Goal: Task Accomplishment & Management: Use online tool/utility

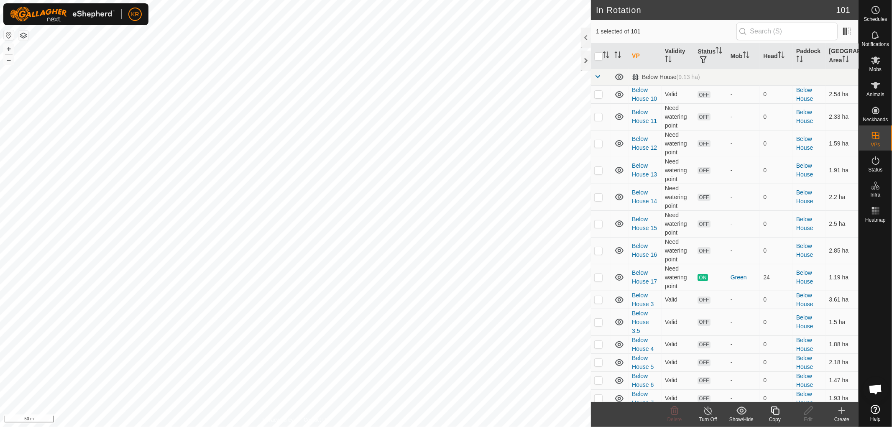
checkbox input "true"
checkbox input "false"
click at [772, 410] on icon at bounding box center [775, 411] width 8 height 8
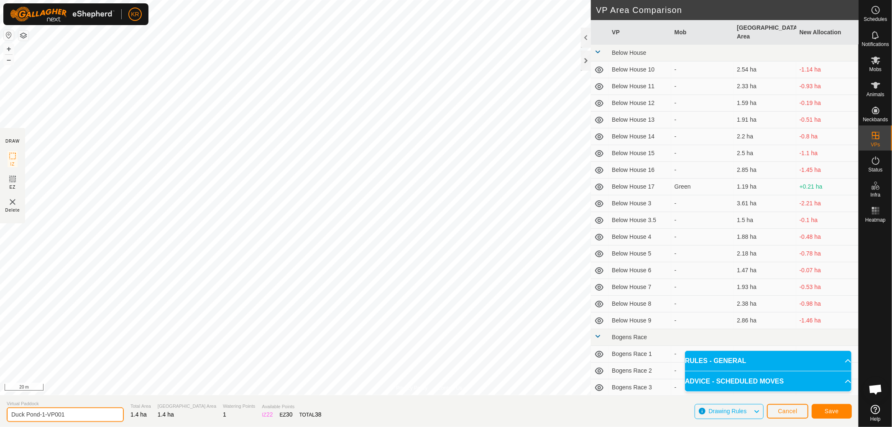
click at [80, 416] on input "Duck Pond-1-VP001" at bounding box center [65, 415] width 117 height 15
type input "Duck Pond-3"
click at [824, 407] on button "Save" at bounding box center [832, 411] width 40 height 15
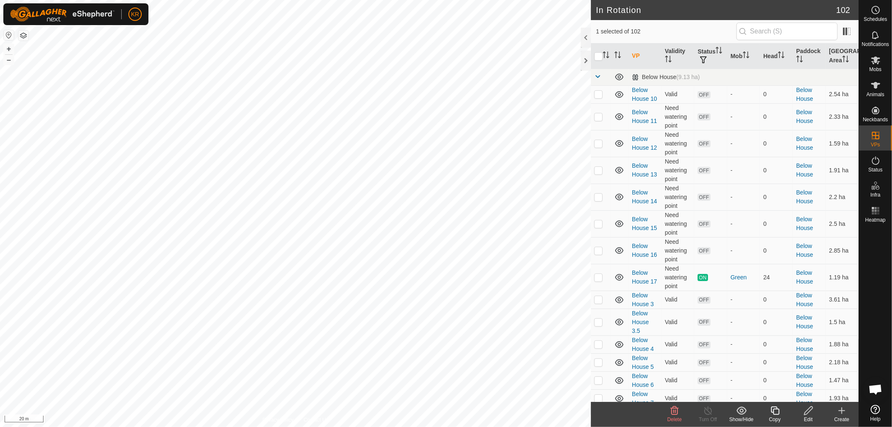
click at [772, 410] on icon at bounding box center [775, 411] width 8 height 8
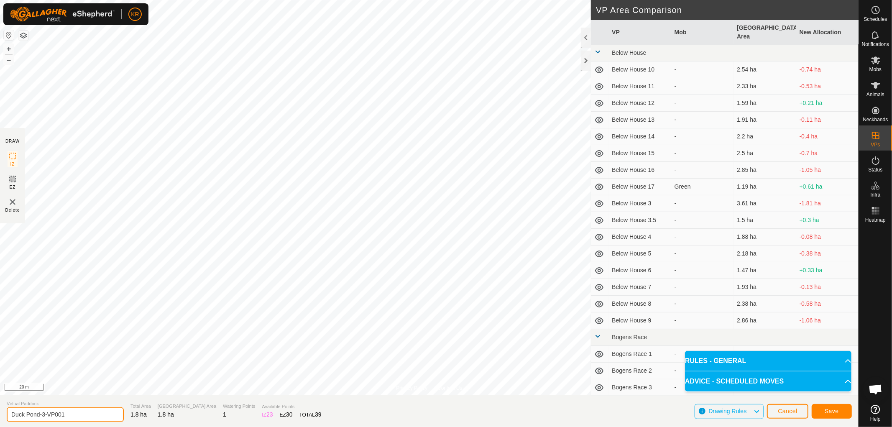
click at [73, 413] on input "Duck Pond-3-VP001" at bounding box center [65, 415] width 117 height 15
type input "Duck Pond-4"
click at [837, 408] on span "Save" at bounding box center [832, 411] width 14 height 7
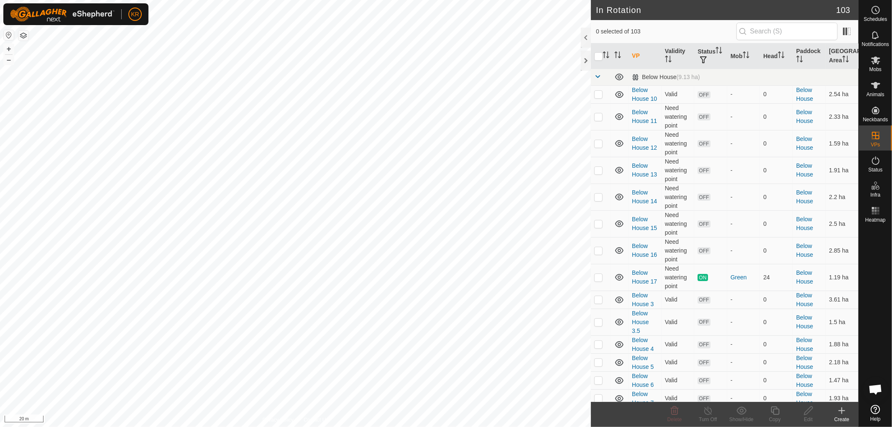
checkbox input "true"
click at [777, 410] on icon at bounding box center [775, 411] width 10 height 10
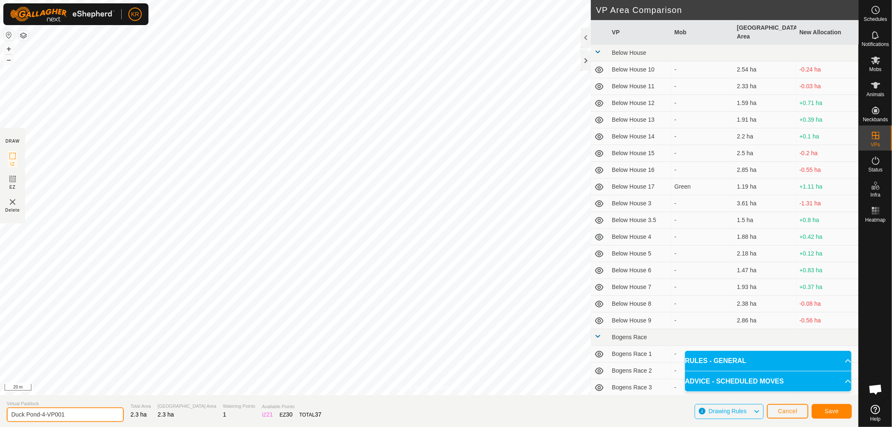
click at [67, 417] on input "Duck Pond-4-VP001" at bounding box center [65, 415] width 117 height 15
type input "Duck Pond-5"
click at [845, 408] on button "Save" at bounding box center [832, 411] width 40 height 15
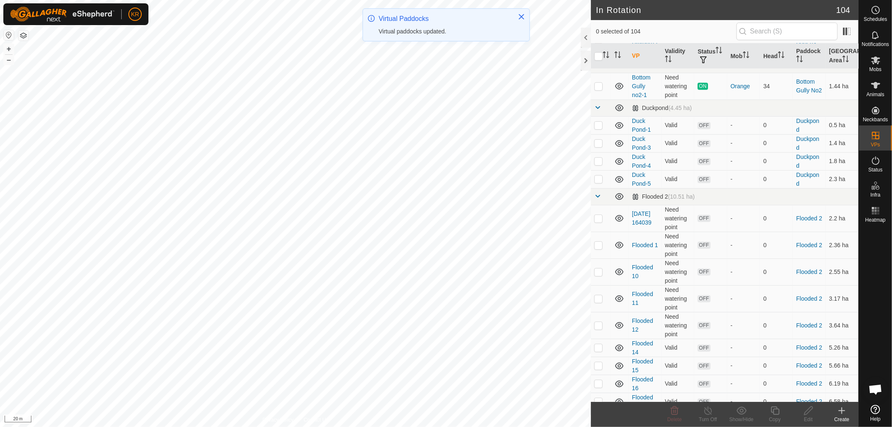
scroll to position [489, 0]
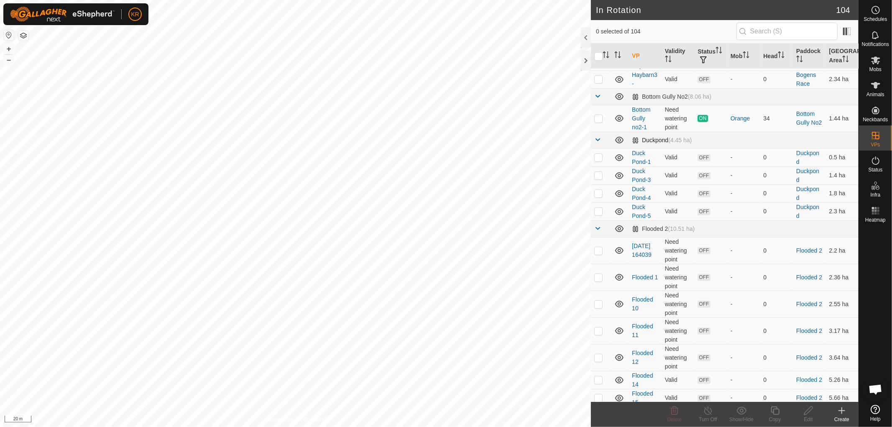
checkbox input "true"
click at [808, 413] on icon at bounding box center [809, 411] width 10 height 10
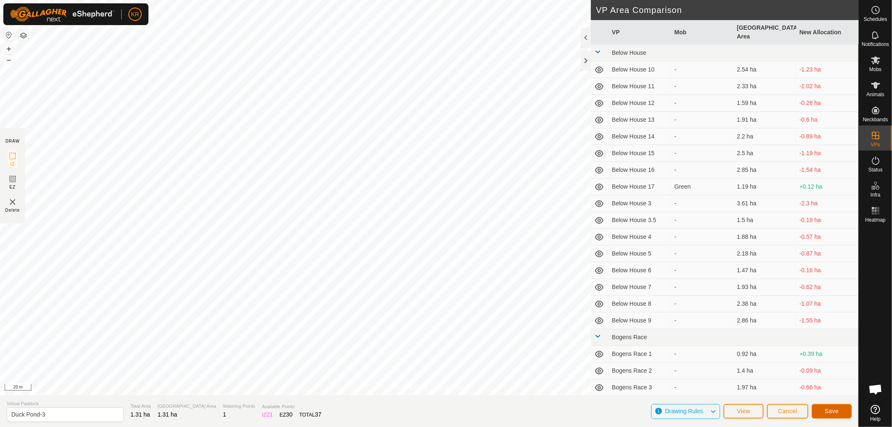
click at [833, 412] on span "Save" at bounding box center [832, 411] width 14 height 7
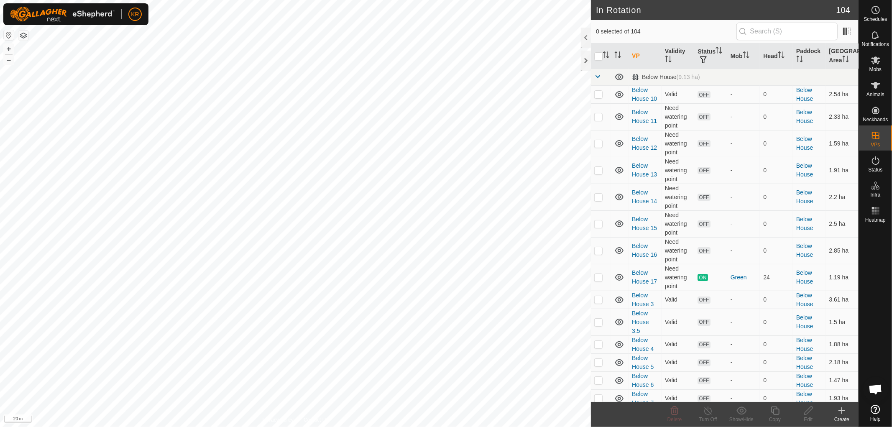
checkbox input "true"
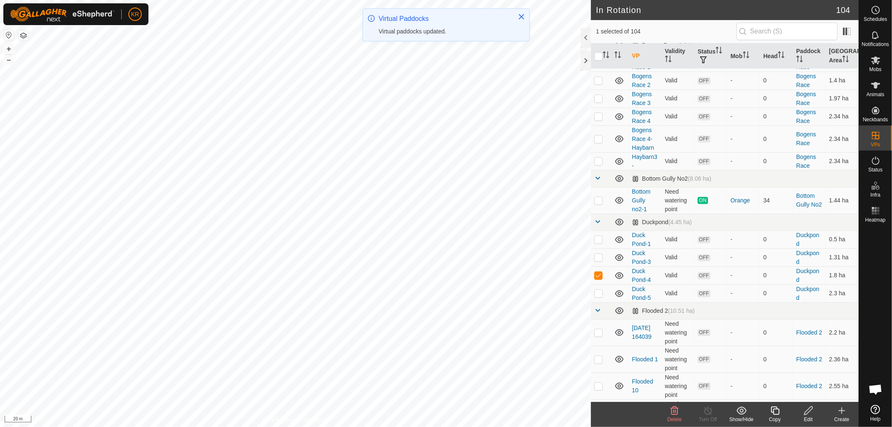
scroll to position [407, 0]
click at [718, 66] on th "Status" at bounding box center [711, 57] width 33 height 26
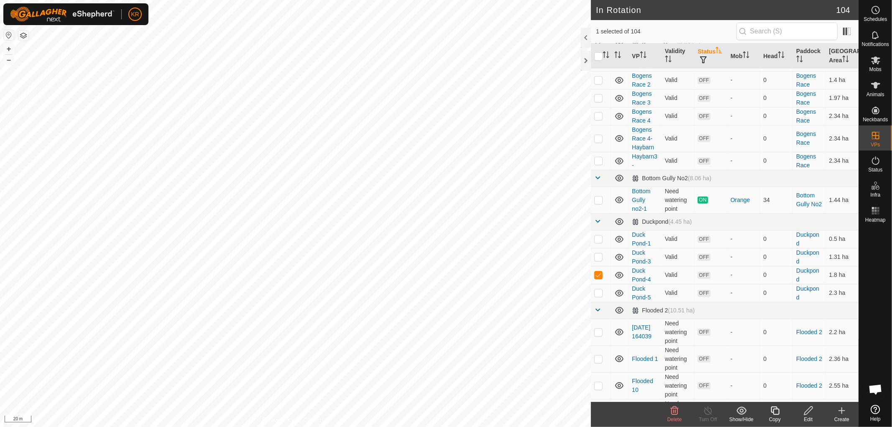
scroll to position [0, 0]
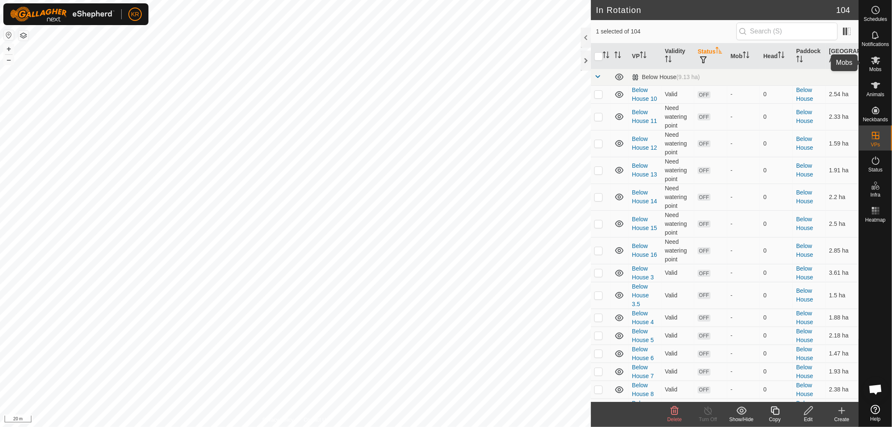
click at [874, 60] on icon at bounding box center [876, 60] width 10 height 10
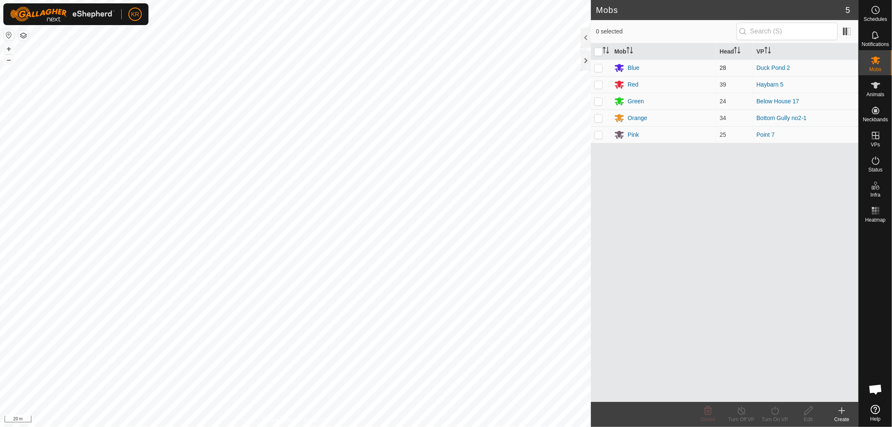
click at [600, 69] on p-checkbox at bounding box center [599, 67] width 8 height 7
checkbox input "true"
click at [777, 414] on icon at bounding box center [776, 411] width 8 height 8
click at [779, 374] on link "Later" at bounding box center [800, 375] width 83 height 17
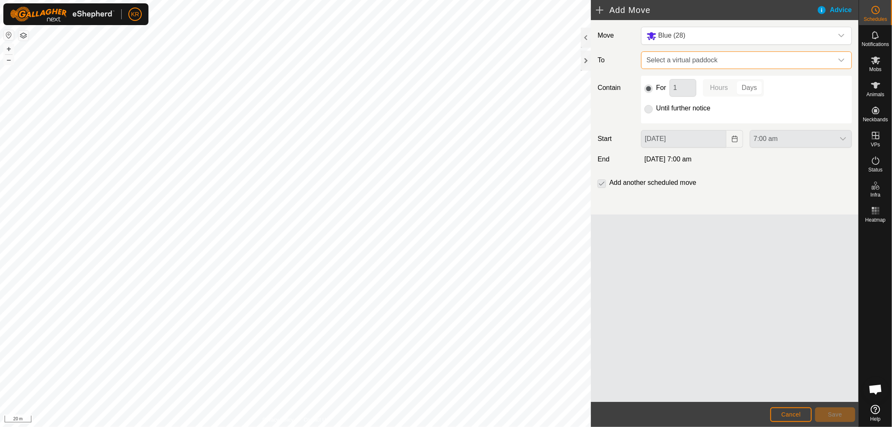
click at [829, 55] on span "Select a virtual paddock" at bounding box center [739, 60] width 190 height 17
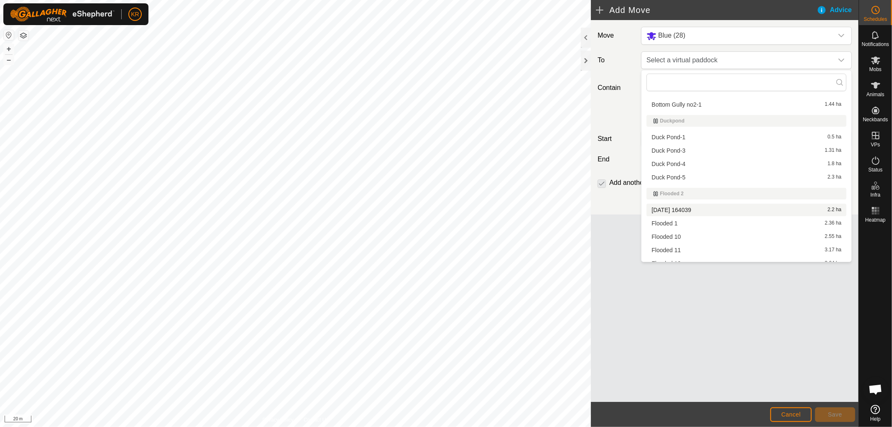
scroll to position [348, 0]
click at [688, 147] on li "Duck Pond-3 1.31 ha" at bounding box center [747, 151] width 200 height 13
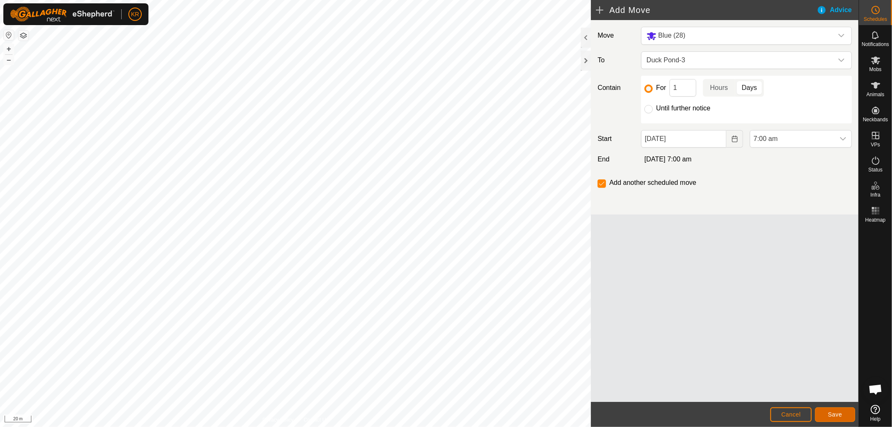
click at [827, 413] on button "Save" at bounding box center [835, 415] width 40 height 15
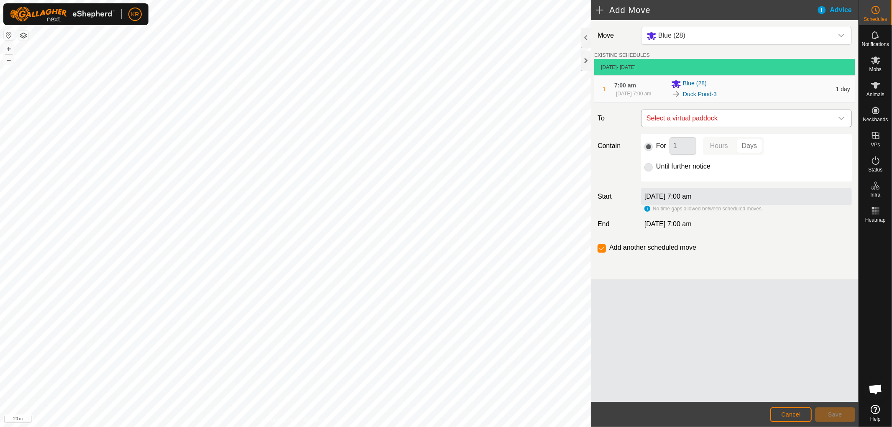
click at [844, 119] on icon "dropdown trigger" at bounding box center [841, 118] width 7 height 7
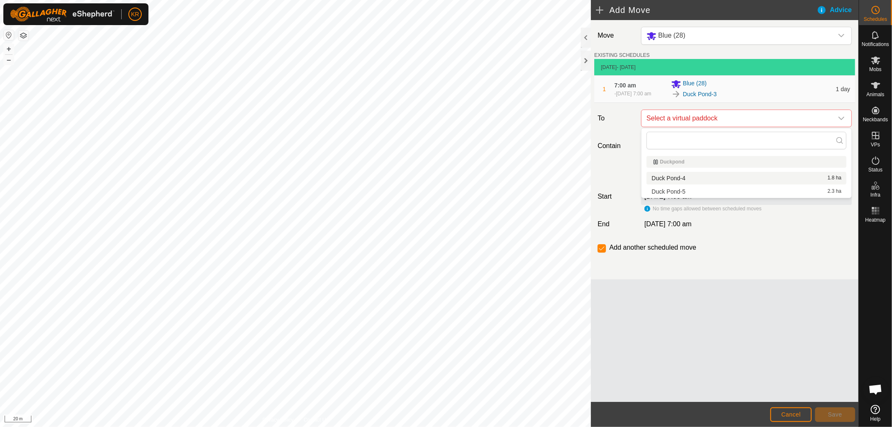
click at [688, 176] on li "Duck Pond-4 1.8 ha" at bounding box center [747, 178] width 200 height 13
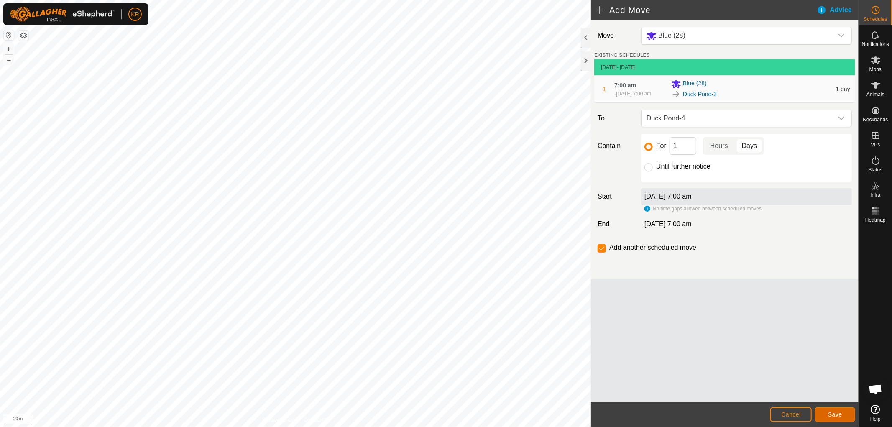
click at [833, 413] on span "Save" at bounding box center [835, 414] width 14 height 7
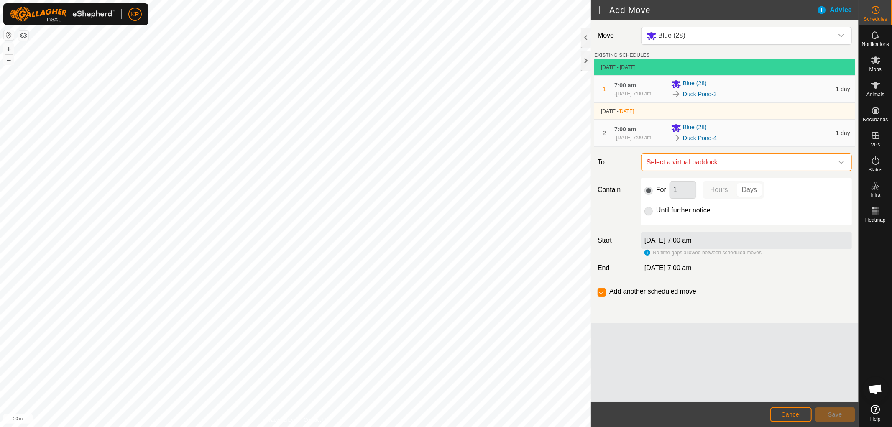
click at [820, 163] on span "Select a virtual paddock" at bounding box center [739, 162] width 190 height 17
click at [694, 216] on li "Duck Pond-5 2.3 ha" at bounding box center [747, 222] width 200 height 13
click at [646, 214] on input "Until further notice" at bounding box center [649, 211] width 8 height 8
radio input "true"
checkbox input "false"
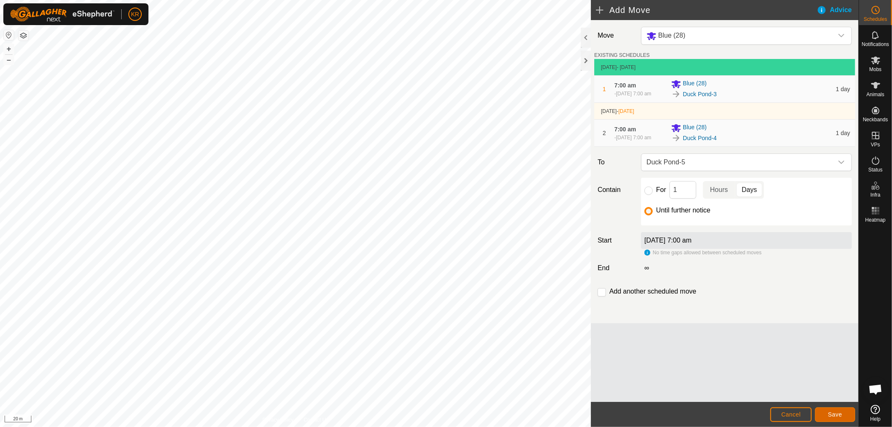
click at [836, 410] on button "Save" at bounding box center [835, 415] width 40 height 15
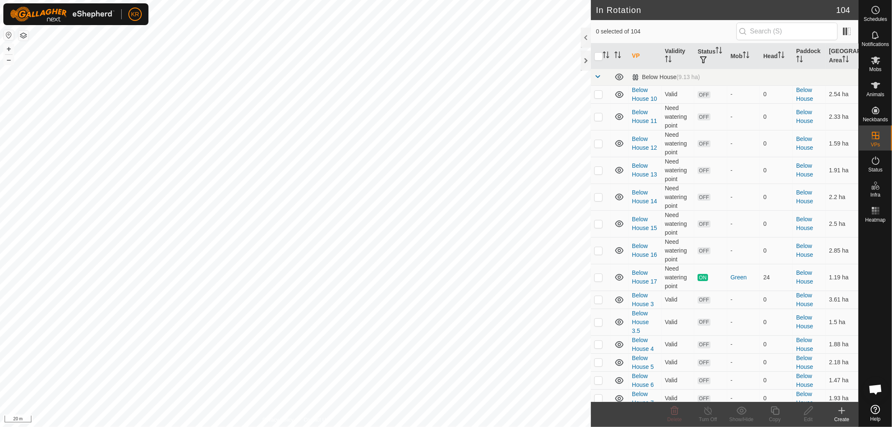
checkbox input "true"
click at [778, 413] on icon at bounding box center [775, 411] width 10 height 10
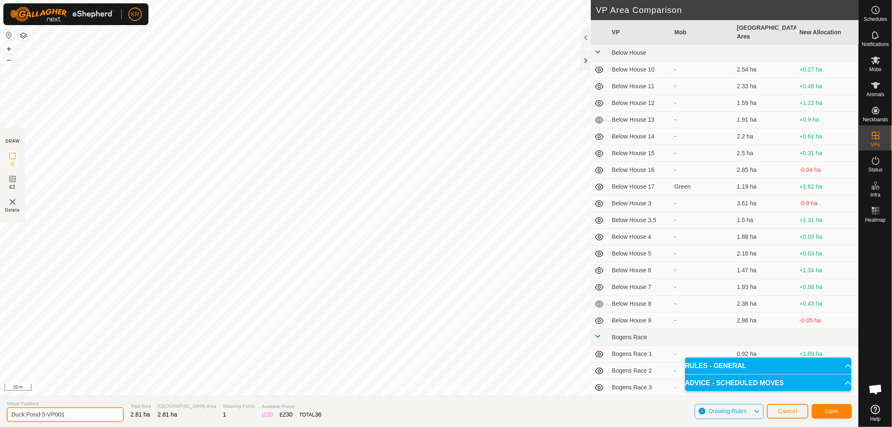
click at [69, 413] on input "Duck Pond-5-VP001" at bounding box center [65, 415] width 117 height 15
type input "Duck Pond-6"
click at [838, 412] on span "Save" at bounding box center [832, 411] width 14 height 7
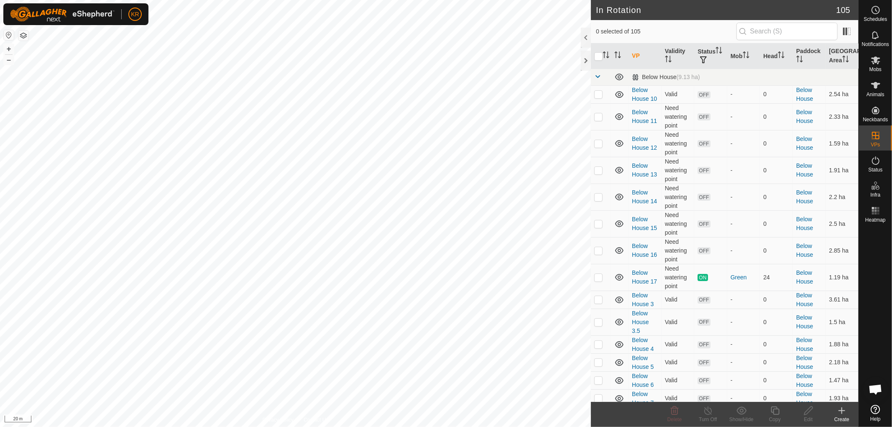
checkbox input "true"
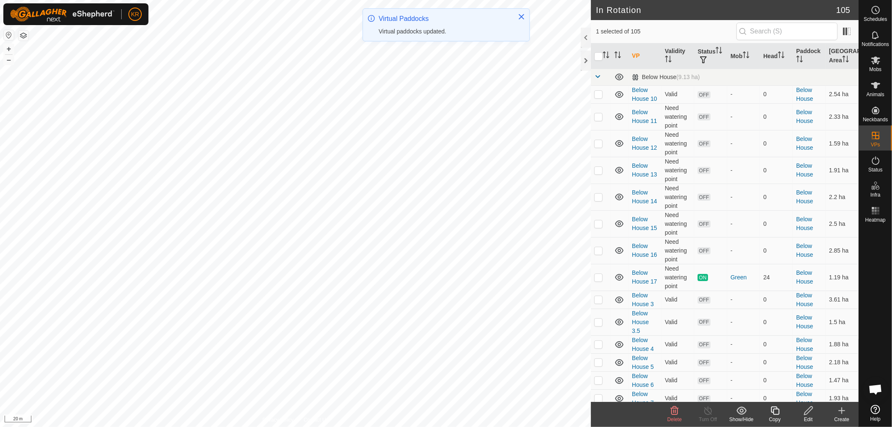
click at [776, 408] on icon at bounding box center [775, 411] width 10 height 10
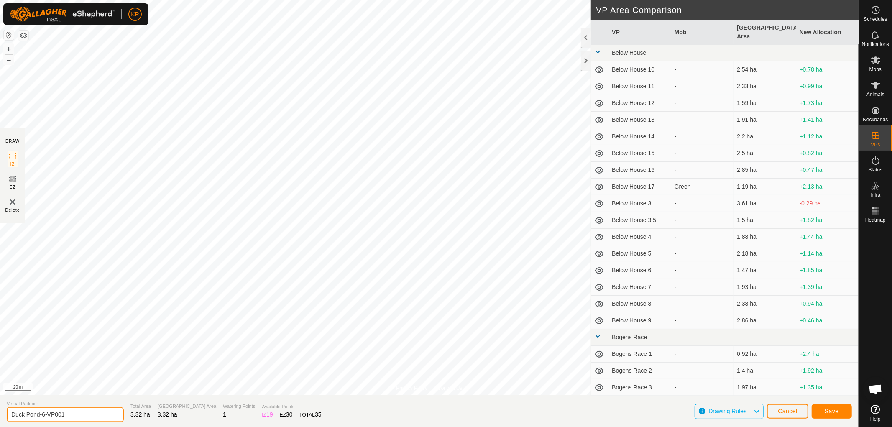
click at [74, 414] on input "Duck Pond-6-VP001" at bounding box center [65, 415] width 117 height 15
type input "Duck Pond-7"
click at [843, 406] on button "Save" at bounding box center [832, 411] width 40 height 15
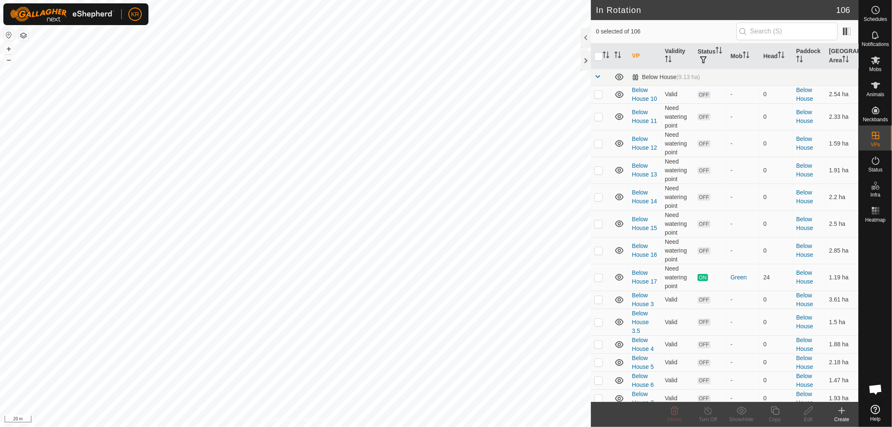
checkbox input "true"
click at [777, 412] on icon at bounding box center [775, 411] width 10 height 10
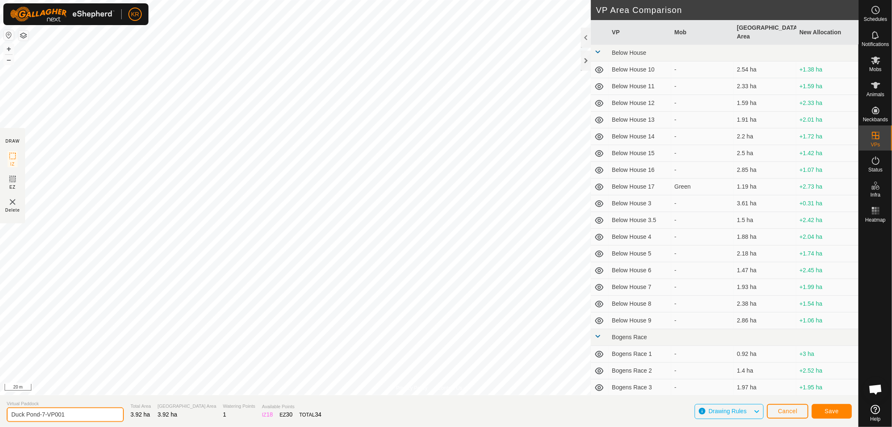
click at [67, 413] on input "Duck Pond-7-VP001" at bounding box center [65, 415] width 117 height 15
type input "Duck Pond-8"
click at [844, 407] on button "Save" at bounding box center [832, 411] width 40 height 15
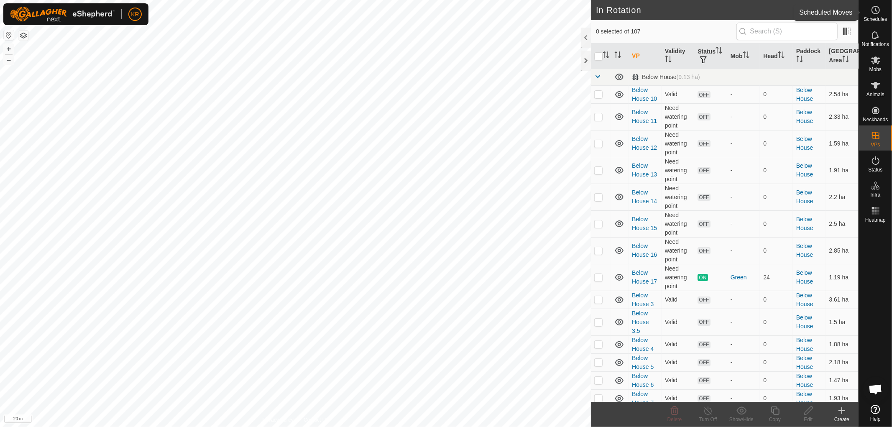
click at [877, 13] on icon at bounding box center [876, 10] width 10 height 10
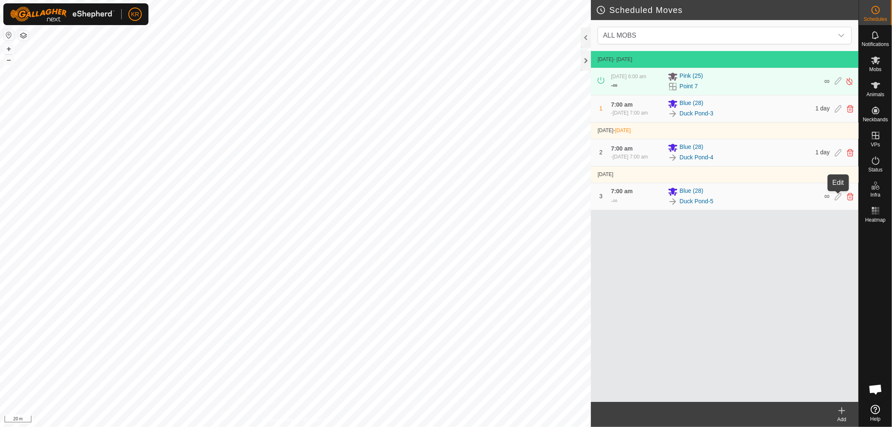
click at [835, 197] on icon at bounding box center [838, 197] width 7 height 8
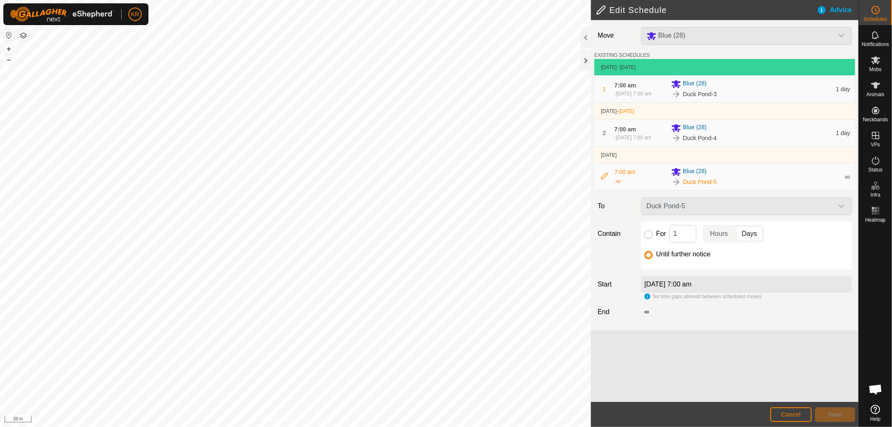
click at [648, 233] on input "For" at bounding box center [649, 235] width 8 height 8
radio input "true"
click at [642, 324] on div "Move Blue (28) EXISTING SCHEDULES [DATE] - [DATE] 1 7:00 am [DATE], 7:00 am Blu…" at bounding box center [725, 175] width 268 height 310
click at [829, 410] on button "Save" at bounding box center [835, 415] width 40 height 15
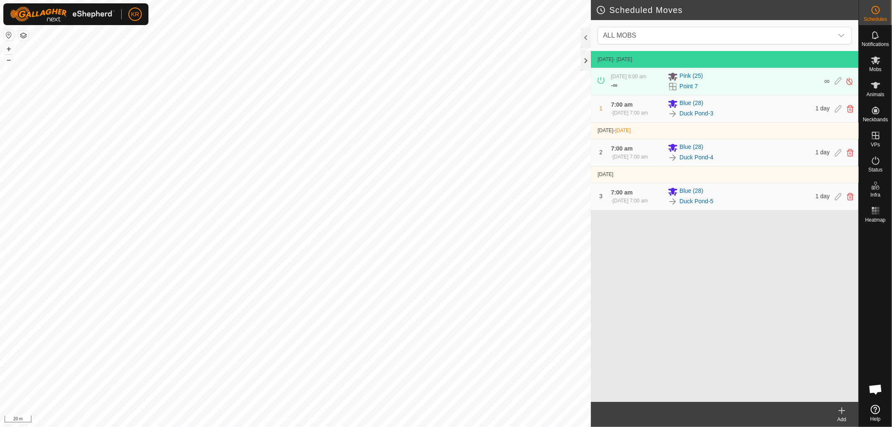
click at [841, 410] on icon at bounding box center [842, 411] width 10 height 10
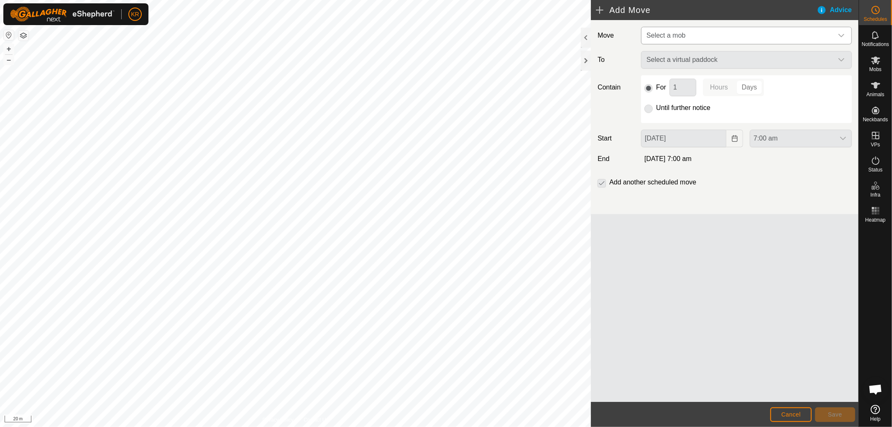
click at [840, 34] on icon "dropdown trigger" at bounding box center [841, 35] width 7 height 7
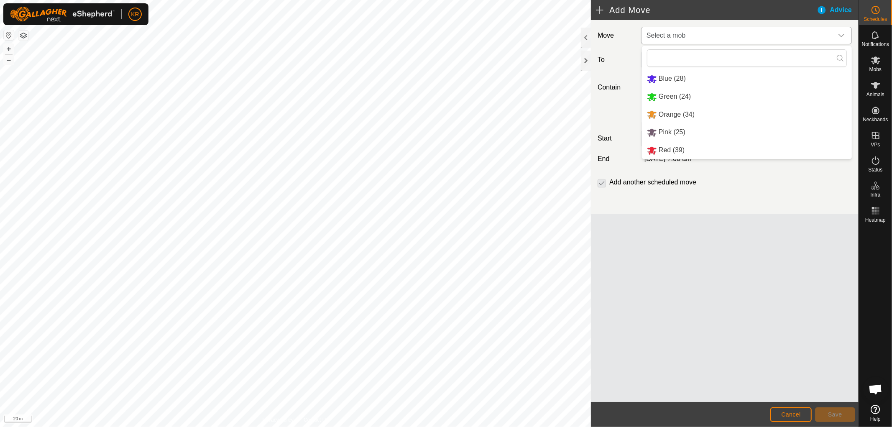
click at [675, 82] on li "Blue (28)" at bounding box center [747, 78] width 210 height 17
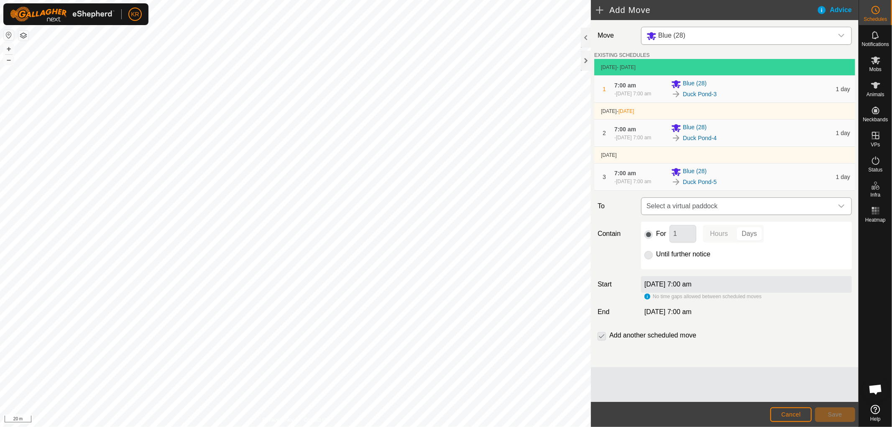
click at [839, 206] on icon "dropdown trigger" at bounding box center [841, 206] width 7 height 7
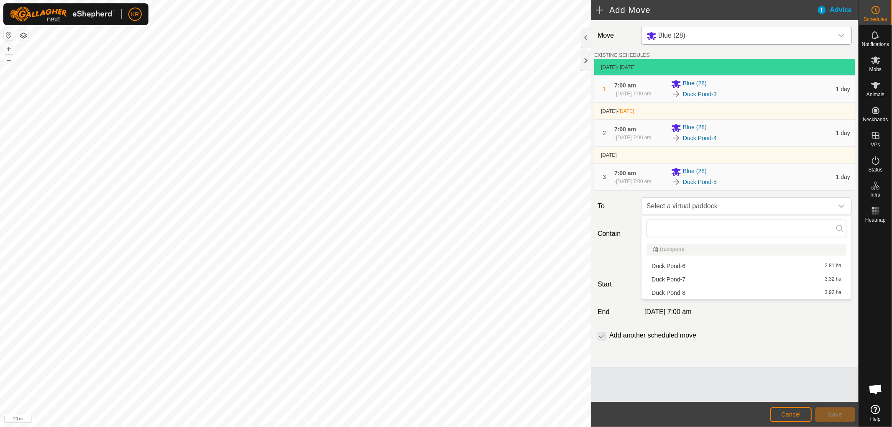
click at [685, 262] on li "Duck Pond-6 2.81 ha" at bounding box center [747, 266] width 200 height 13
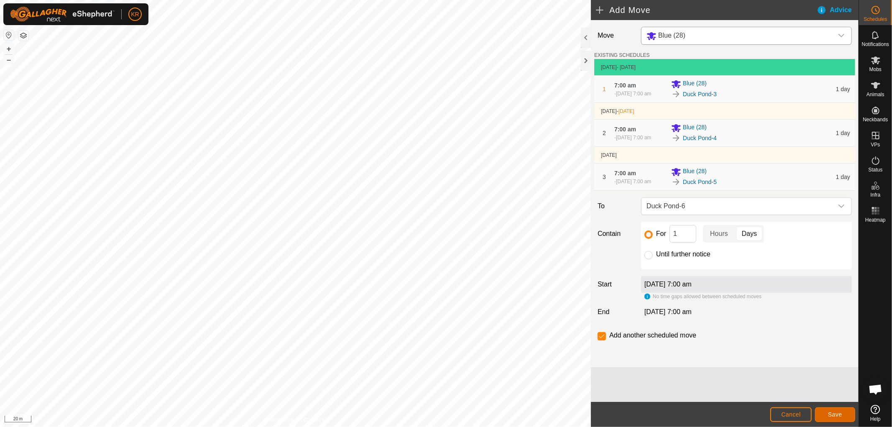
click at [833, 415] on span "Save" at bounding box center [835, 414] width 14 height 7
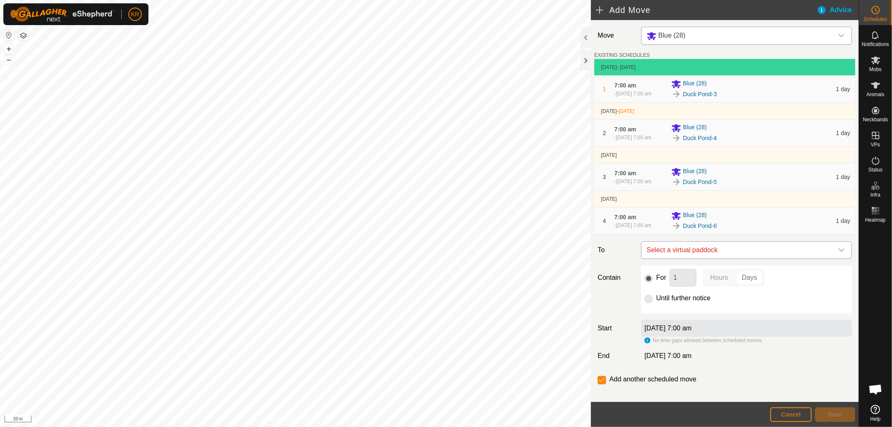
click at [838, 249] on icon "dropdown trigger" at bounding box center [841, 250] width 7 height 7
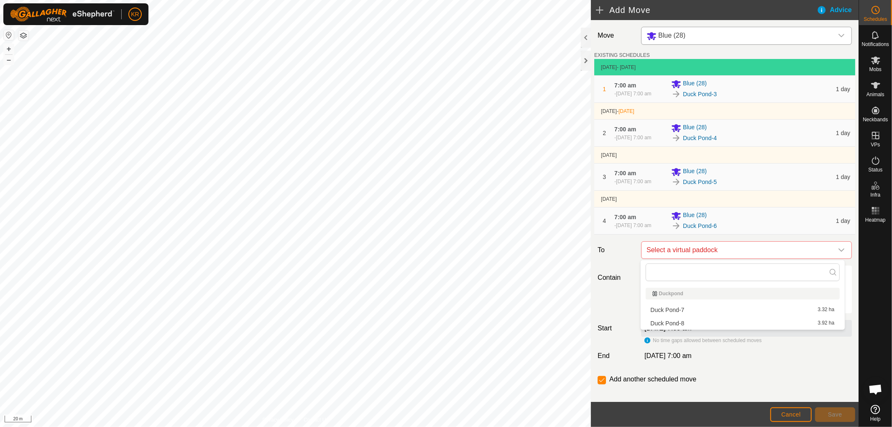
click at [694, 305] on li "Duck Pond-7 3.32 ha" at bounding box center [743, 310] width 194 height 13
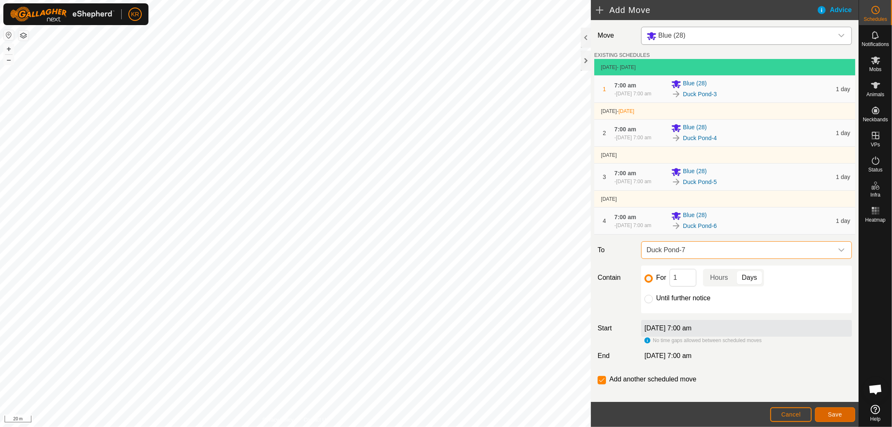
click at [839, 413] on span "Save" at bounding box center [835, 414] width 14 height 7
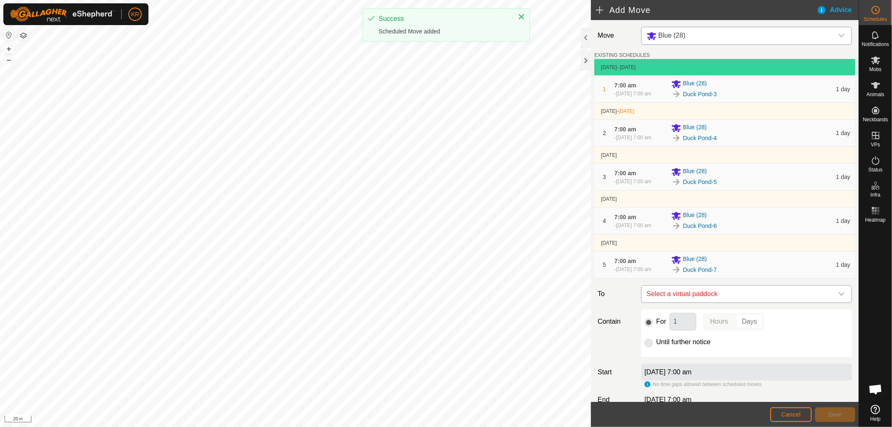
click at [838, 293] on icon "dropdown trigger" at bounding box center [841, 294] width 7 height 7
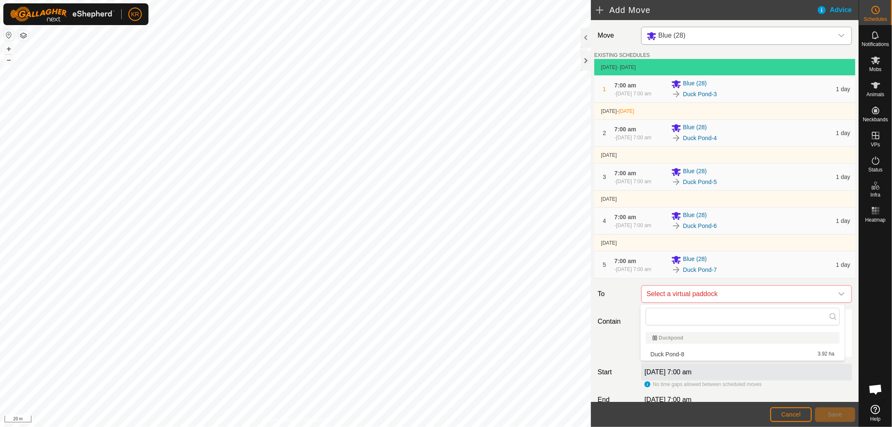
click at [697, 351] on li "Duck Pond-8 3.92 ha" at bounding box center [743, 354] width 194 height 13
click at [645, 344] on input "Until further notice" at bounding box center [649, 343] width 8 height 8
radio input "true"
checkbox input "false"
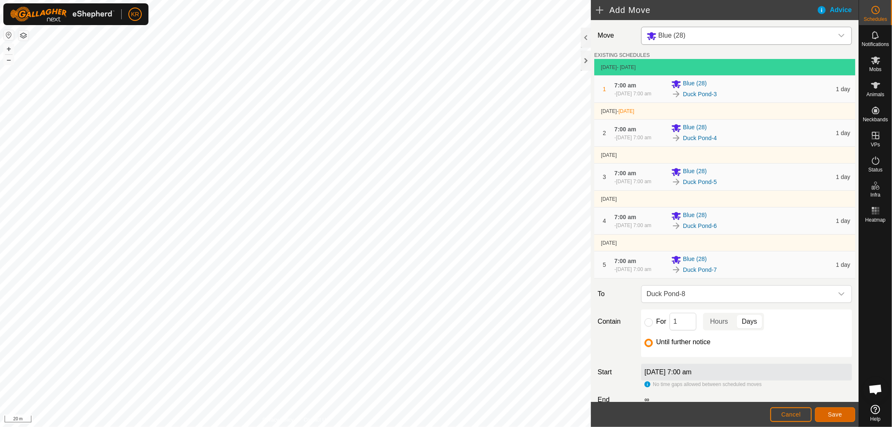
click at [842, 410] on button "Save" at bounding box center [835, 415] width 40 height 15
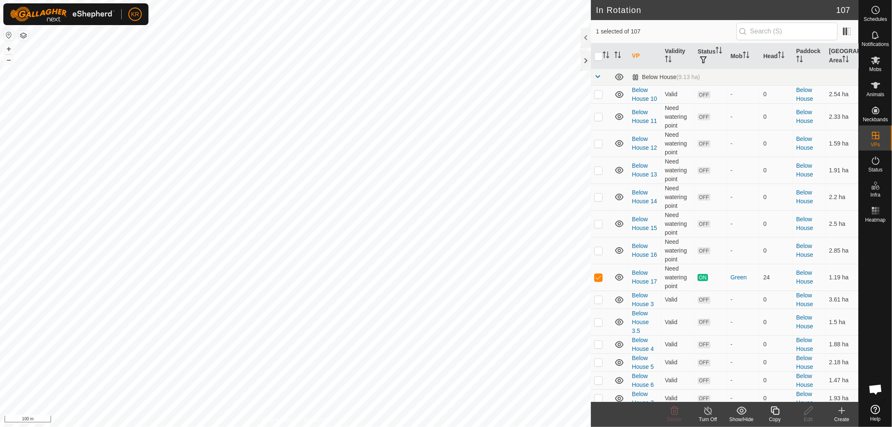
click at [778, 413] on icon at bounding box center [775, 411] width 10 height 10
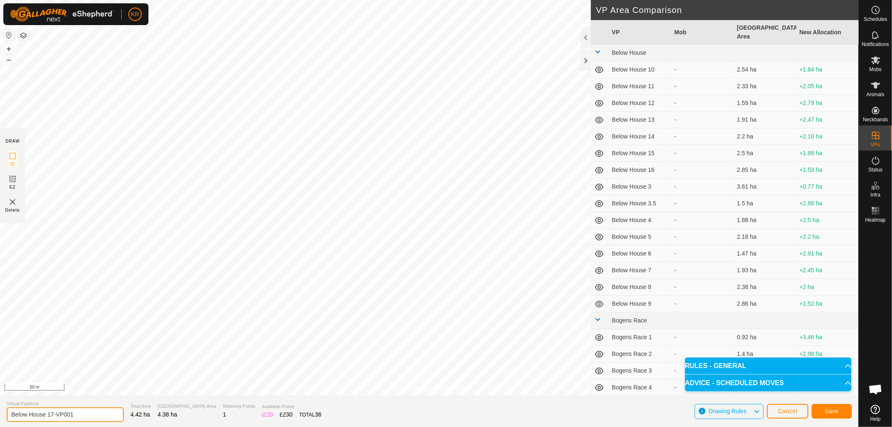
click at [82, 411] on input "Below House 17-VP001" at bounding box center [65, 415] width 117 height 15
type input "Below House 18"
click at [833, 409] on span "Save" at bounding box center [832, 411] width 14 height 7
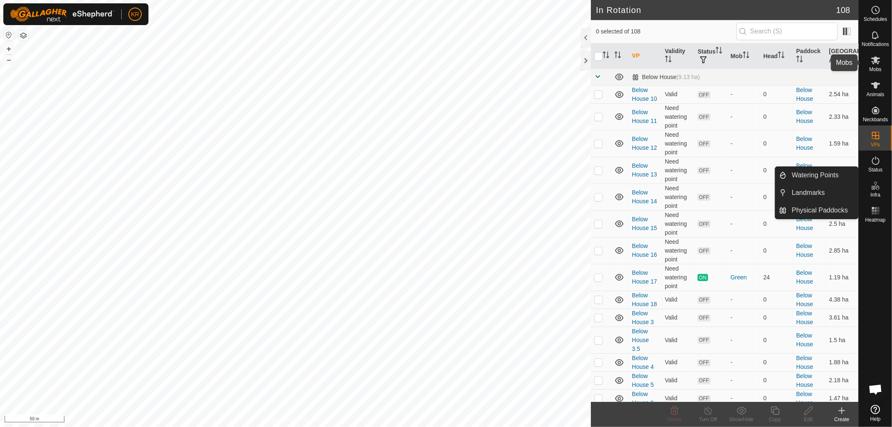
click at [874, 67] on span "Mobs" at bounding box center [876, 69] width 12 height 5
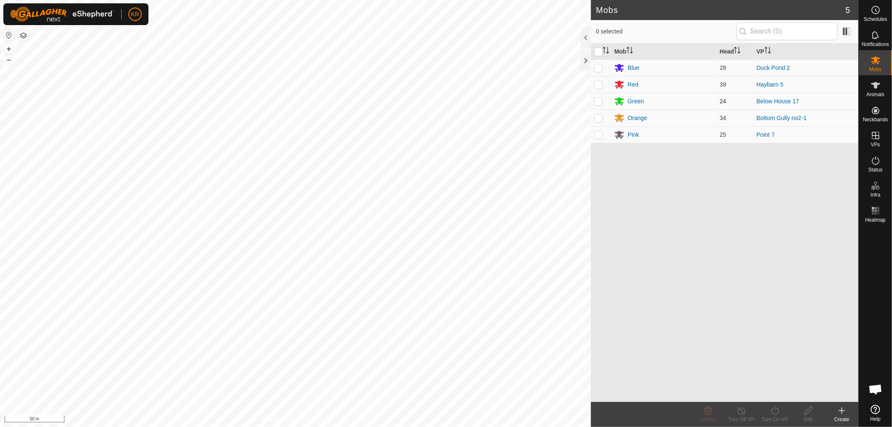
click at [600, 98] on p-checkbox at bounding box center [599, 101] width 8 height 7
checkbox input "true"
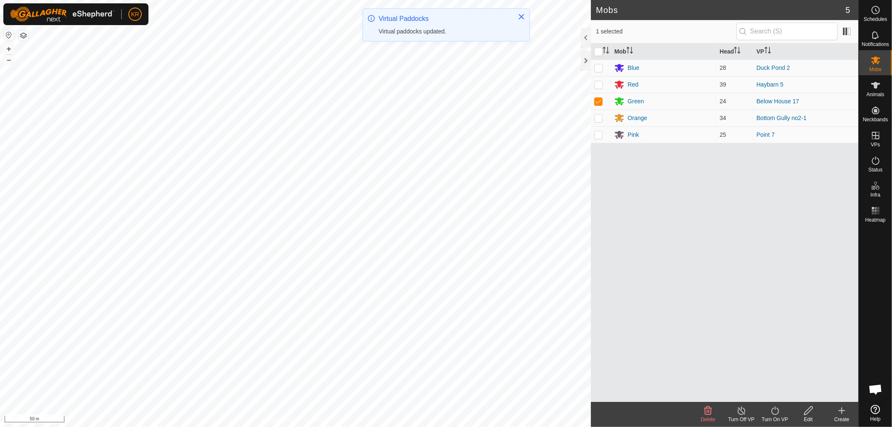
click at [774, 413] on icon at bounding box center [775, 411] width 10 height 10
click at [775, 391] on link "Now" at bounding box center [800, 392] width 83 height 17
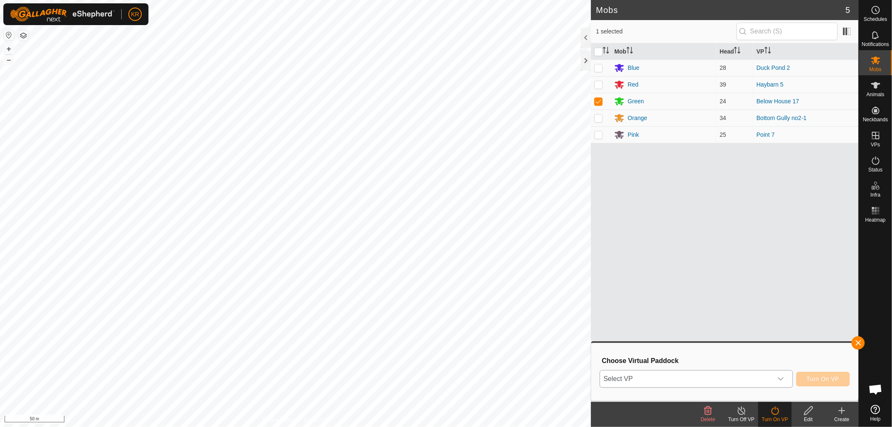
click at [782, 376] on icon "dropdown trigger" at bounding box center [781, 379] width 7 height 7
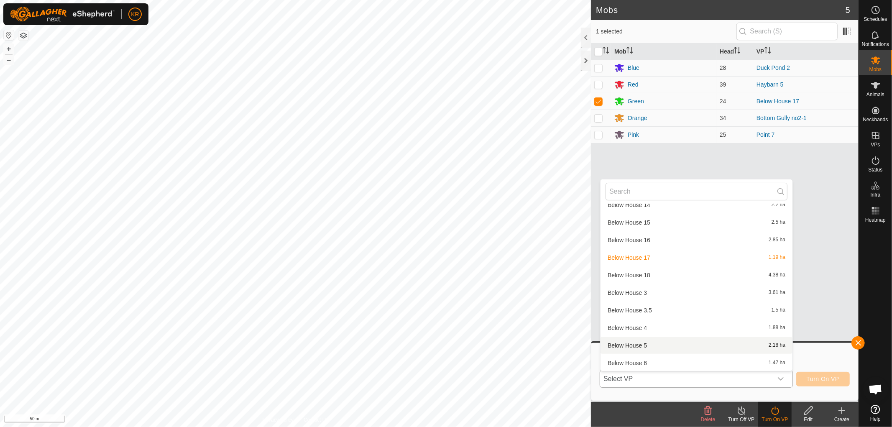
scroll to position [97, 0]
click at [658, 273] on li "Below House 18 4.38 ha" at bounding box center [697, 275] width 192 height 17
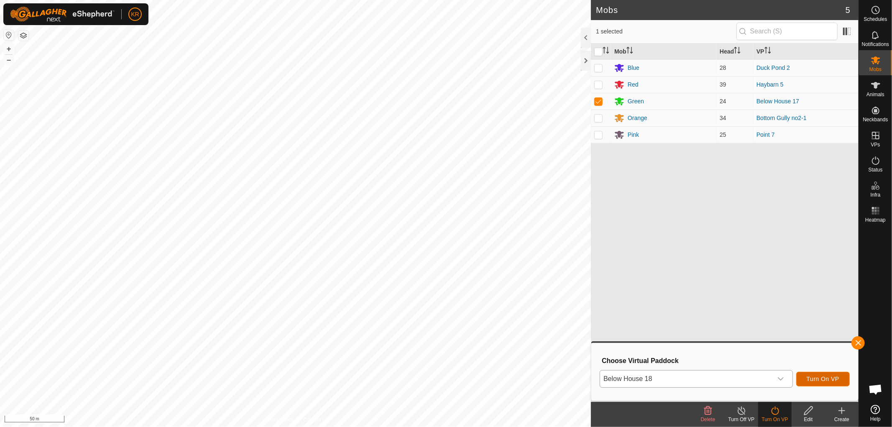
click at [830, 378] on span "Turn On VP" at bounding box center [823, 379] width 33 height 7
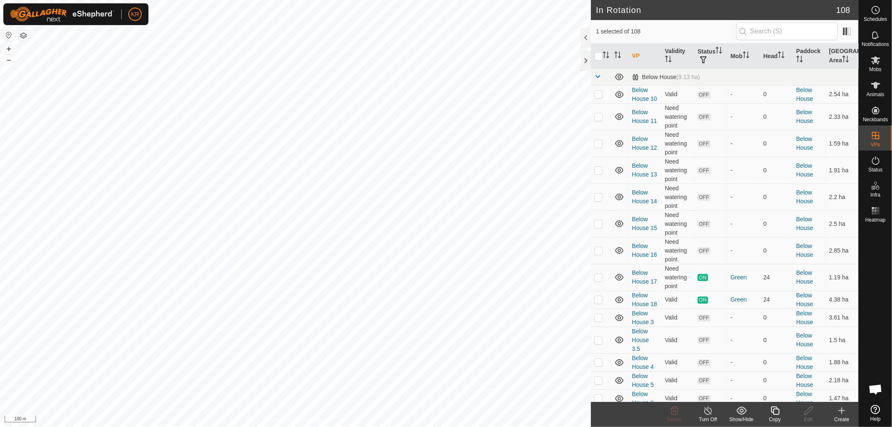
click at [775, 413] on icon at bounding box center [775, 411] width 10 height 10
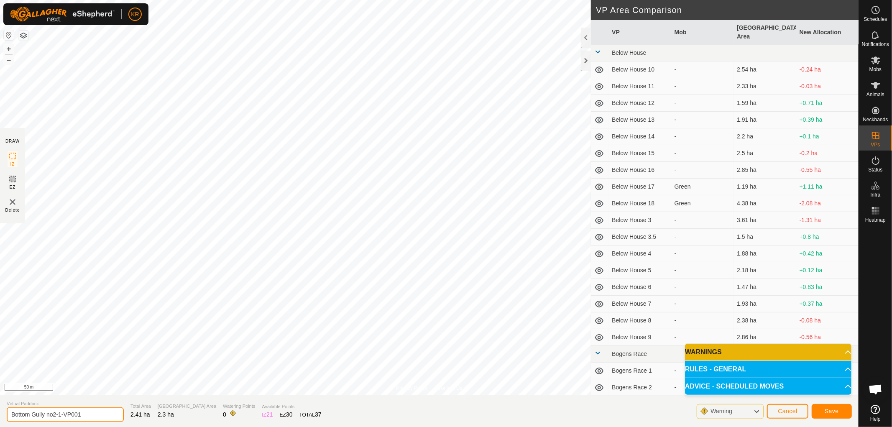
click at [85, 418] on input "Bottom Gully no2-1-VP001" at bounding box center [65, 415] width 117 height 15
type input "Bottom Gully no2-2"
click at [838, 408] on span "Save" at bounding box center [832, 411] width 14 height 7
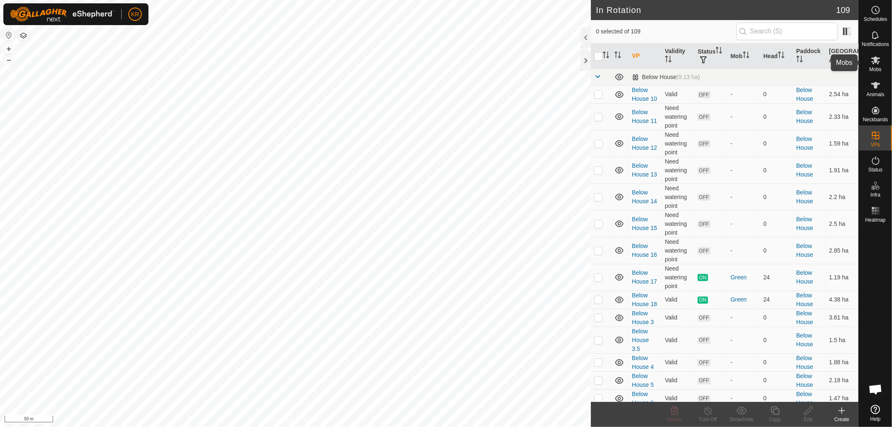
click at [878, 61] on icon at bounding box center [876, 60] width 10 height 10
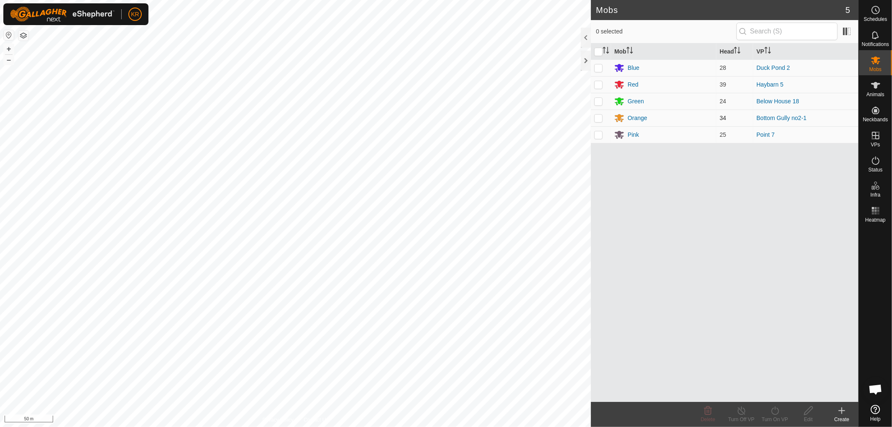
click at [599, 118] on p-checkbox at bounding box center [599, 118] width 8 height 7
checkbox input "true"
click at [773, 409] on icon at bounding box center [775, 411] width 10 height 10
click at [784, 388] on link "Now" at bounding box center [800, 392] width 83 height 17
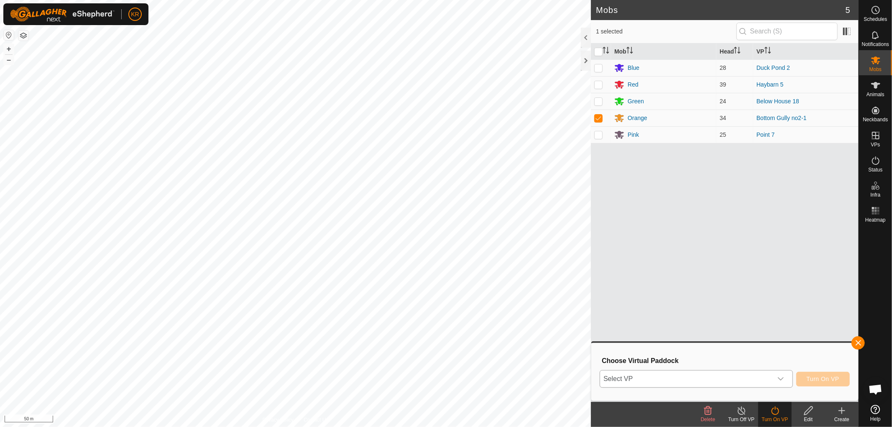
click at [782, 378] on icon "dropdown trigger" at bounding box center [781, 379] width 7 height 7
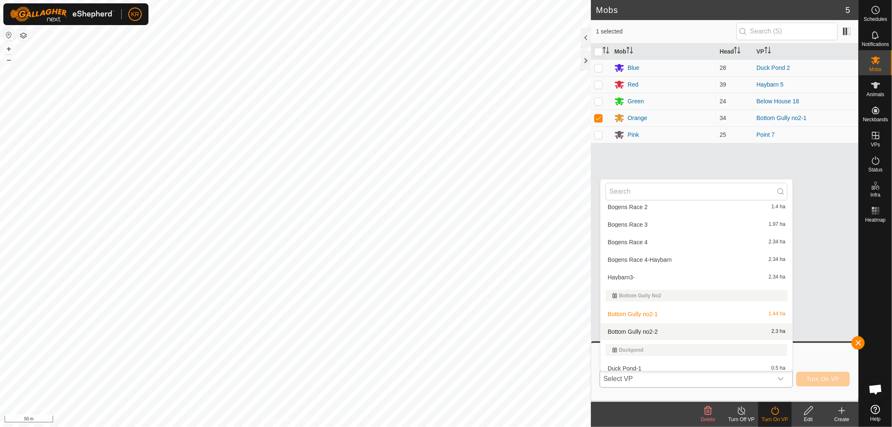
scroll to position [360, 0]
click at [651, 329] on li "Bottom Gully no2-2 2.3 ha" at bounding box center [697, 331] width 192 height 17
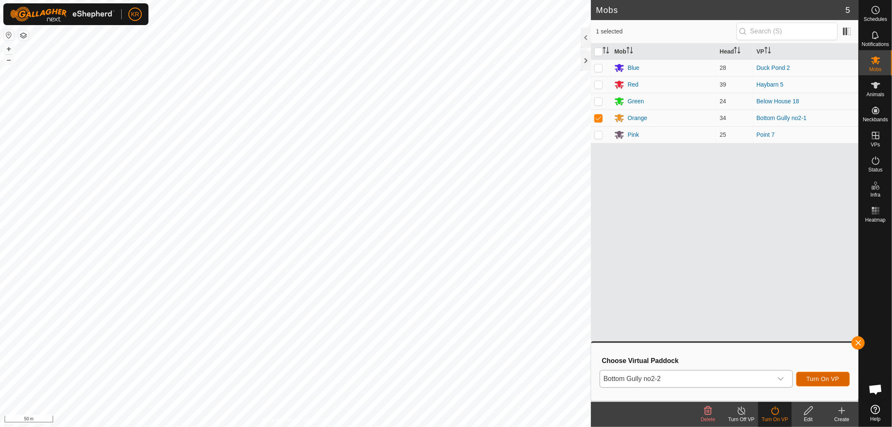
click at [839, 376] on span "Turn On VP" at bounding box center [823, 379] width 33 height 7
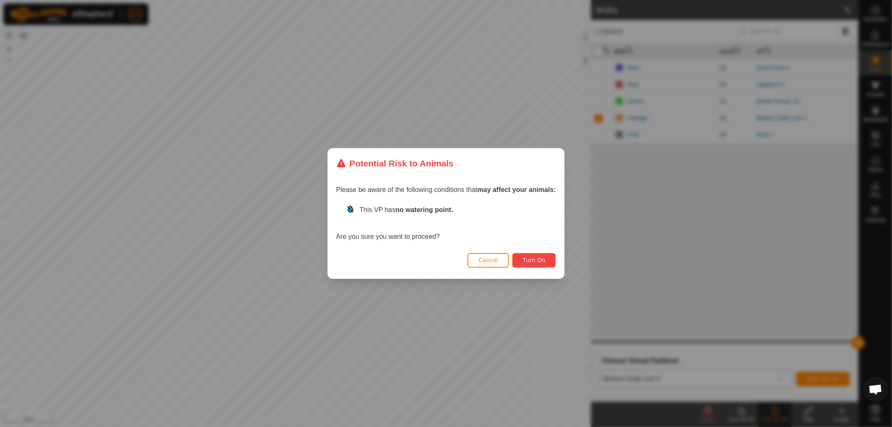
click at [546, 255] on button "Turn On" at bounding box center [535, 260] width 44 height 15
